Goal: Information Seeking & Learning: Learn about a topic

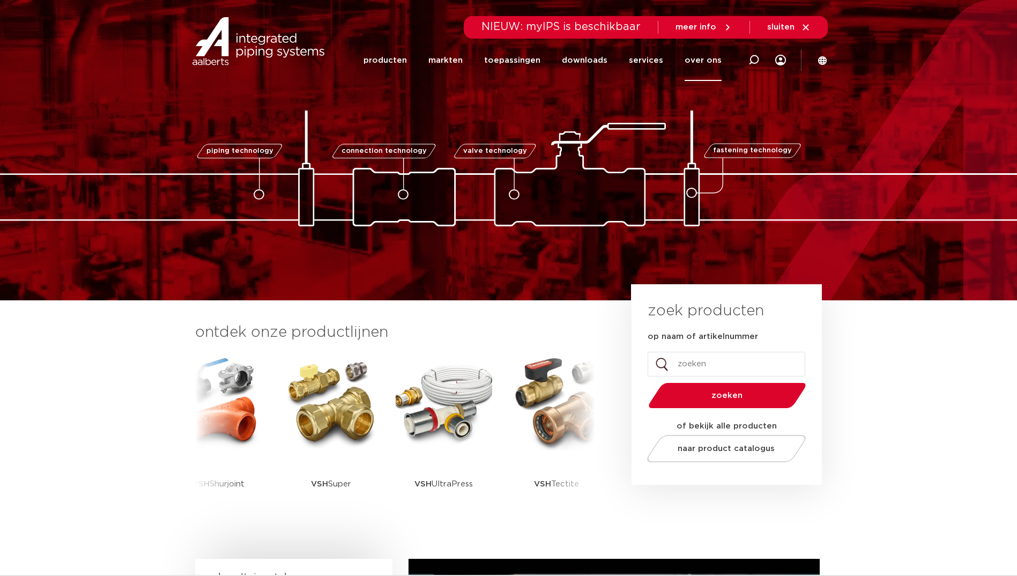
click at [703, 58] on link "over ons" at bounding box center [703, 60] width 37 height 41
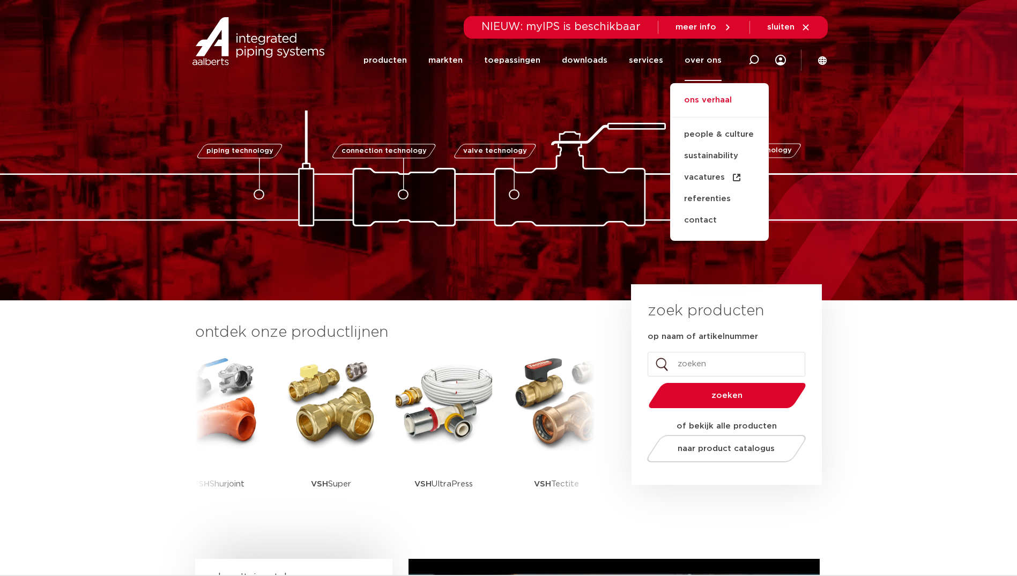
click at [703, 102] on link "ons verhaal" at bounding box center [719, 106] width 99 height 24
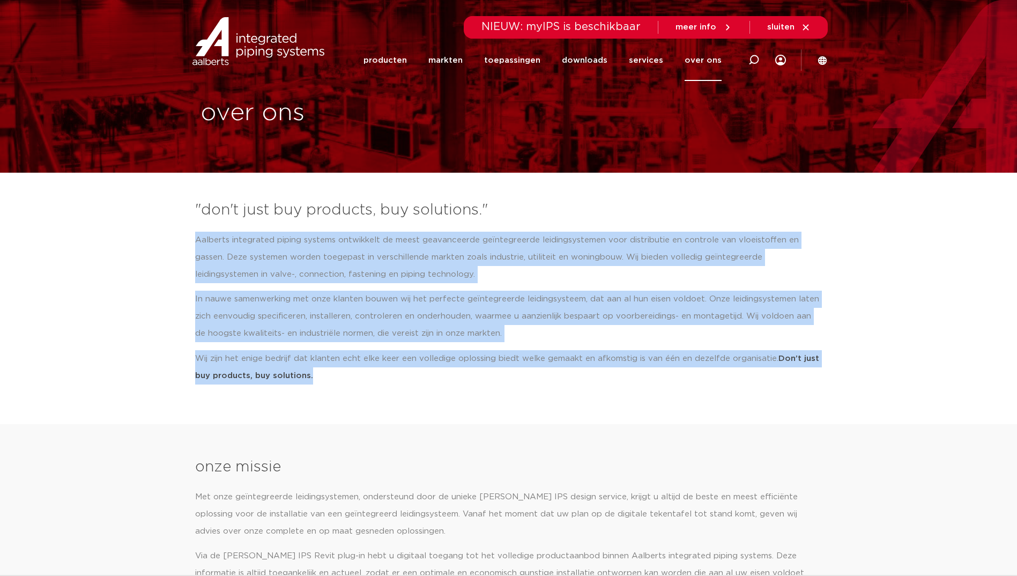
drag, startPoint x: 315, startPoint y: 379, endPoint x: 186, endPoint y: 233, distance: 194.9
click at [186, 233] on section ""don't just buy products, buy solutions." Aalberts integrated piping systems on…" at bounding box center [508, 295] width 1017 height 203
copy div "Aalberts integrated piping systems ontwikkelt de meest geavanceerde geïntegreer…"
